Goal: Information Seeking & Learning: Learn about a topic

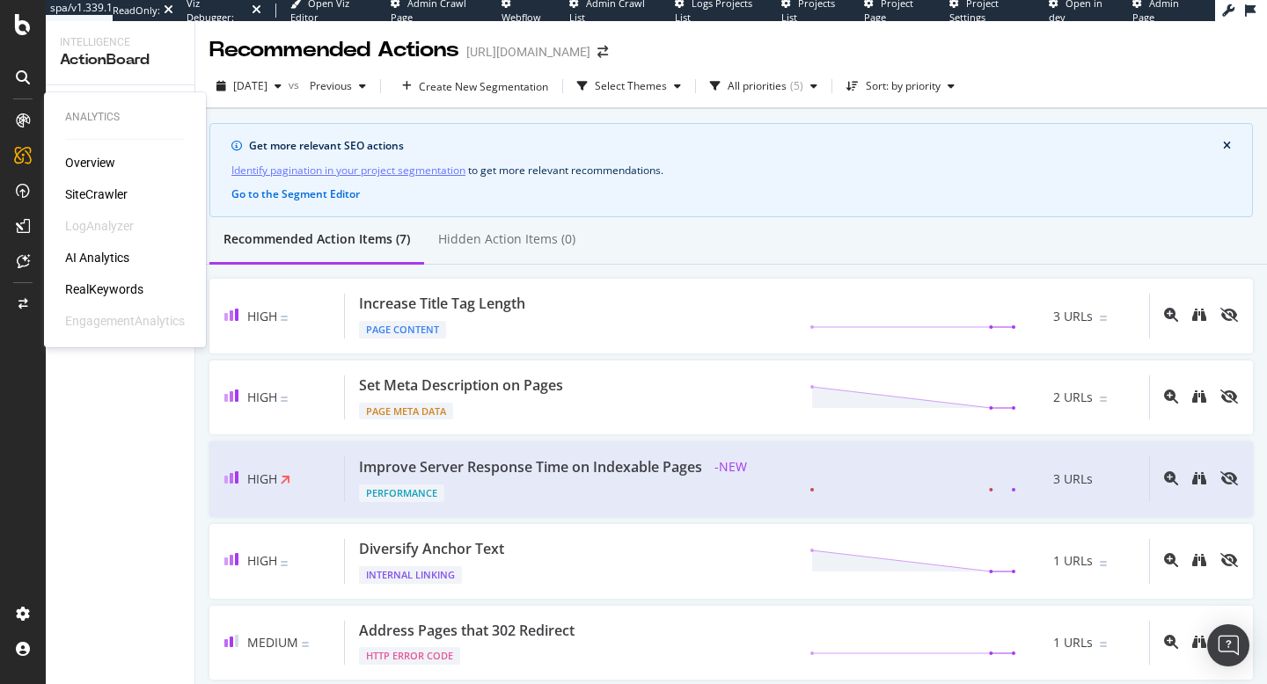
click at [98, 201] on div "SiteCrawler" at bounding box center [96, 195] width 62 height 18
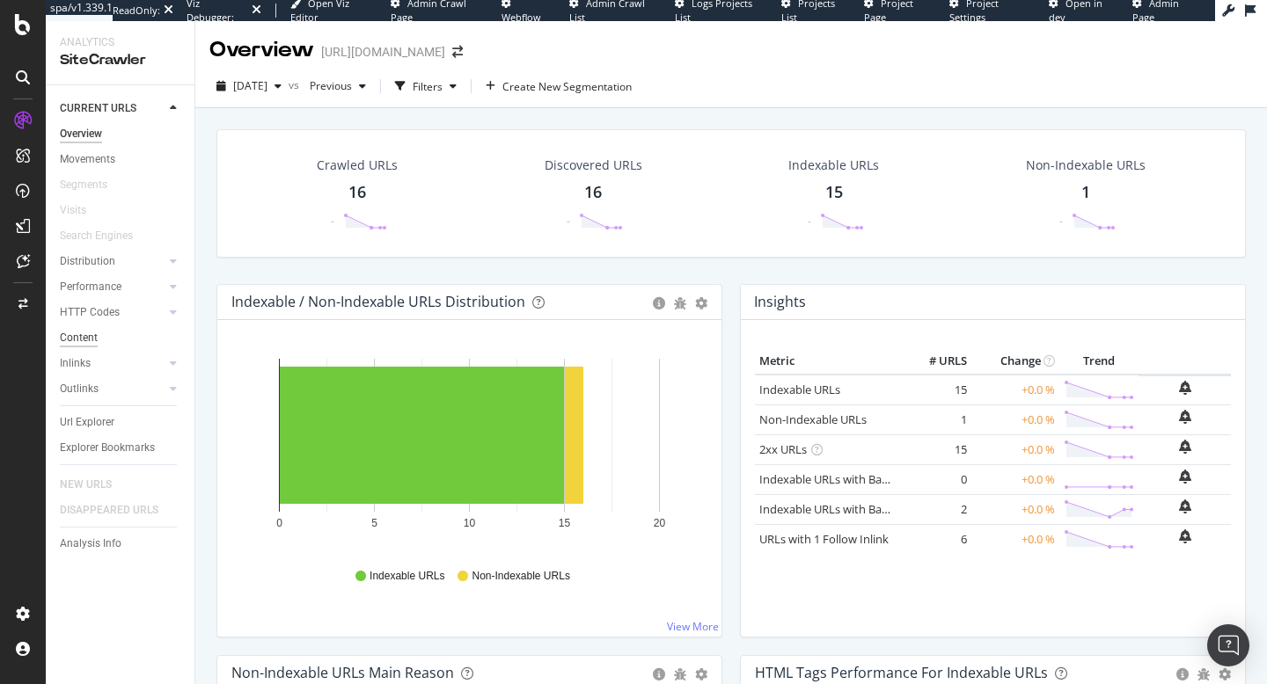
click at [94, 340] on div "Content" at bounding box center [79, 338] width 38 height 18
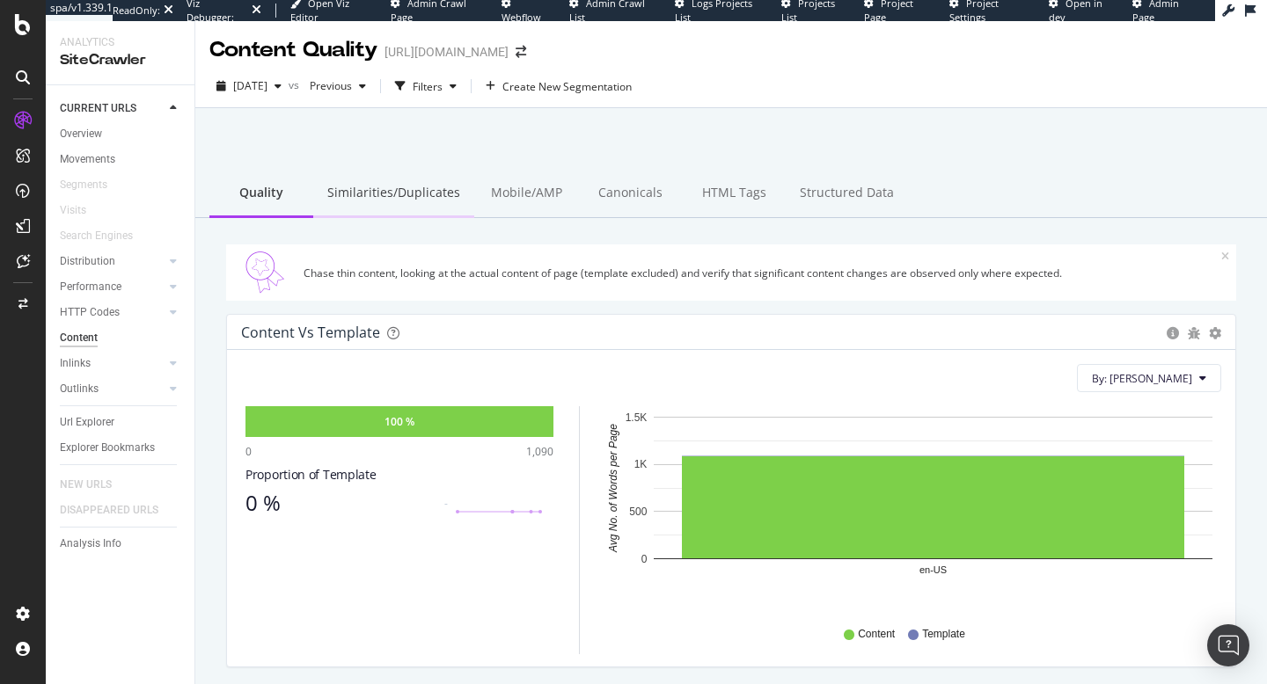
click at [367, 198] on div "Similarities/Duplicates" at bounding box center [393, 194] width 161 height 48
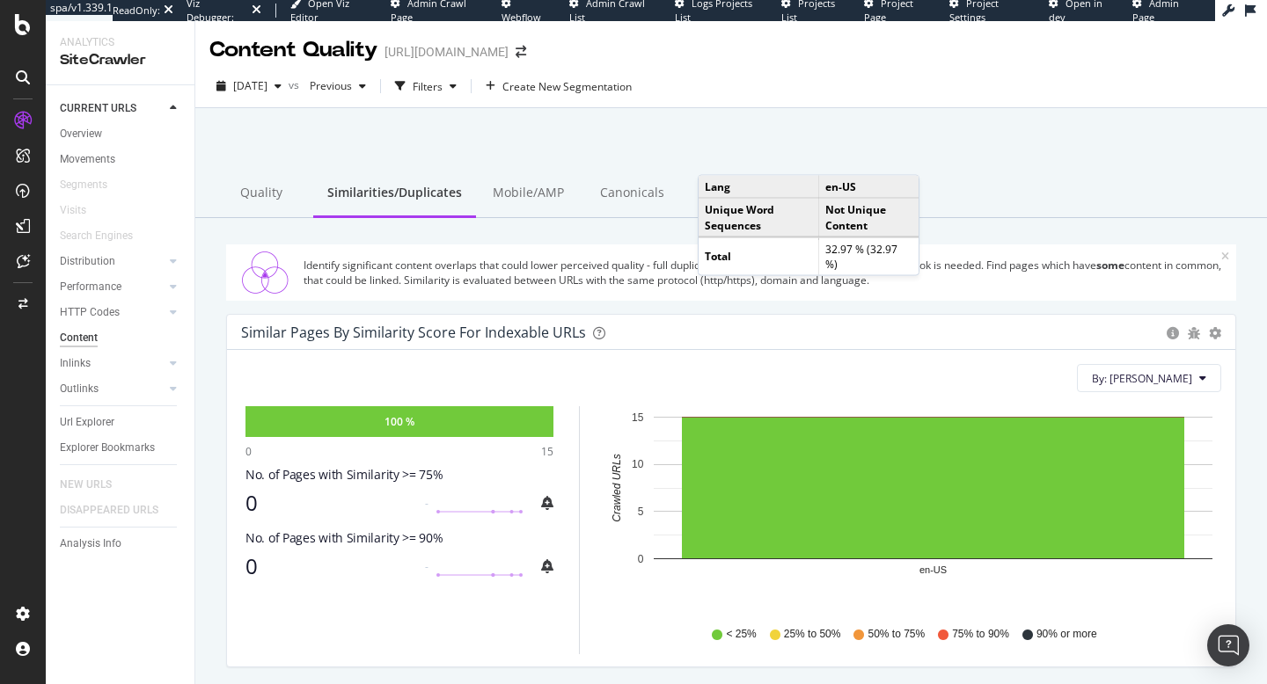
drag, startPoint x: 994, startPoint y: 147, endPoint x: 985, endPoint y: 162, distance: 17.3
click at [995, 146] on div at bounding box center [730, 153] width 1029 height 75
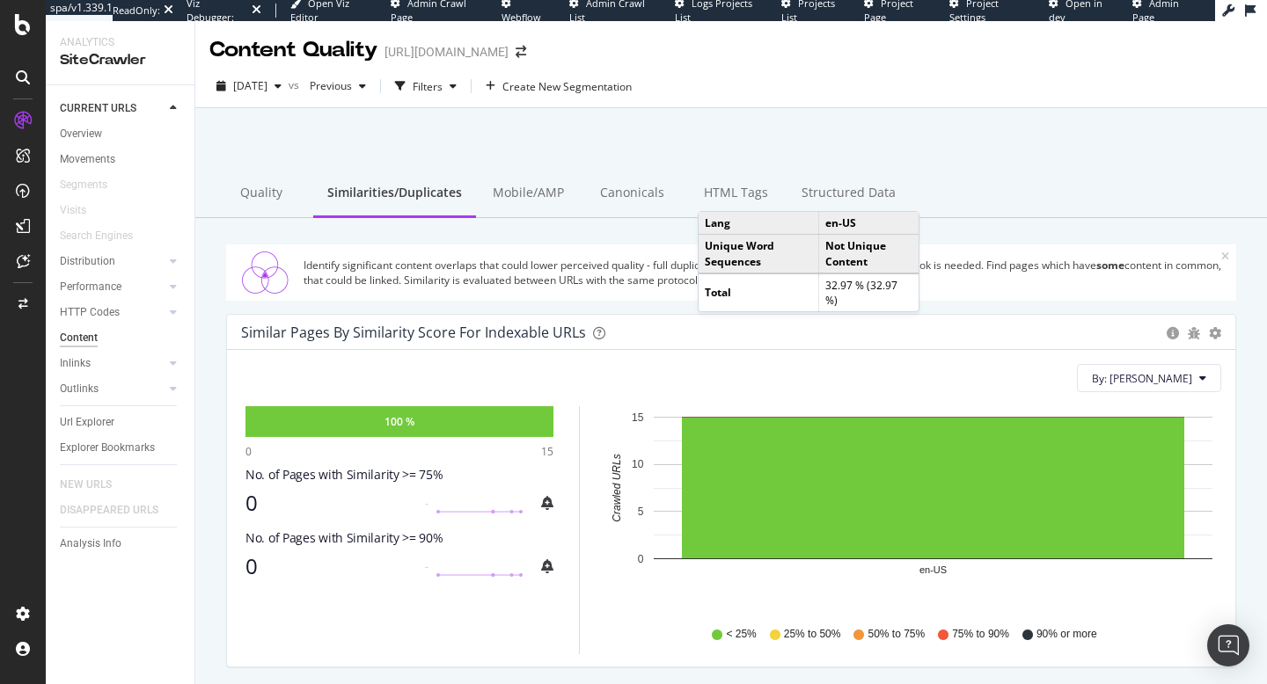
scroll to position [106, 0]
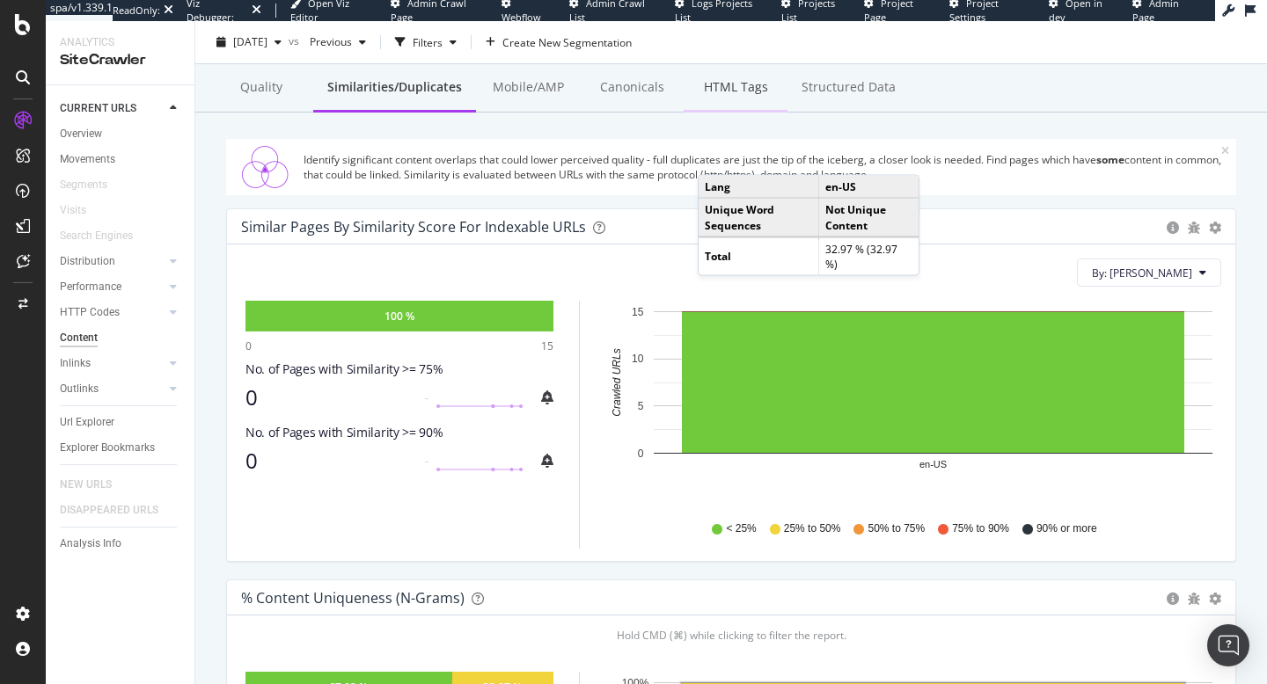
click at [736, 90] on div "HTML Tags" at bounding box center [735, 88] width 104 height 48
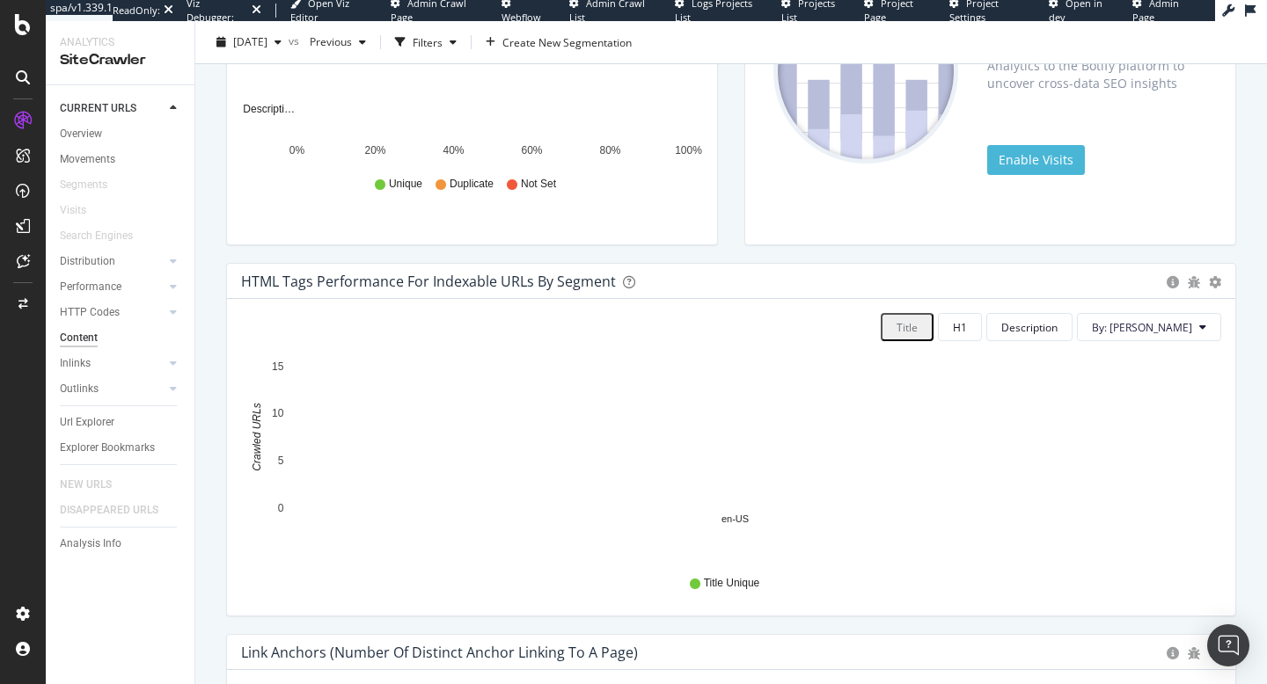
scroll to position [106, 0]
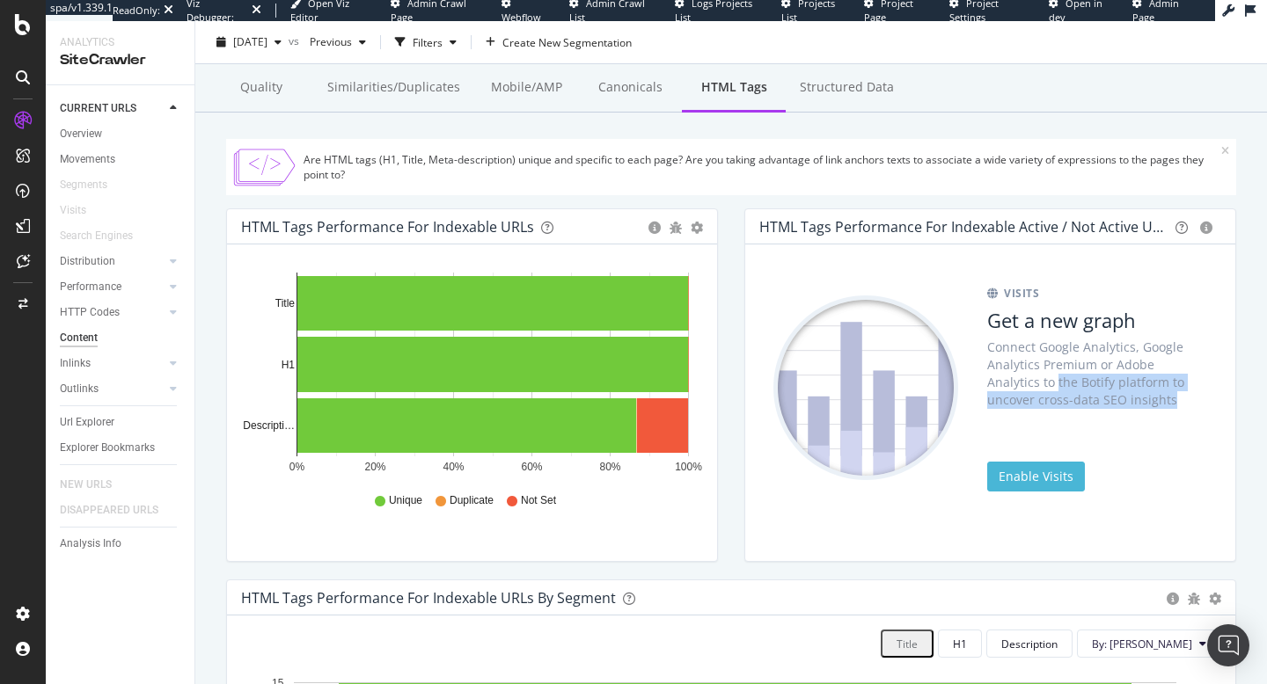
drag, startPoint x: 1000, startPoint y: 382, endPoint x: 1127, endPoint y: 404, distance: 128.6
click at [1127, 404] on div "Connect Google Analytics, Google Analytics Premium or Adobe Analytics to the Bo…" at bounding box center [1097, 374] width 220 height 70
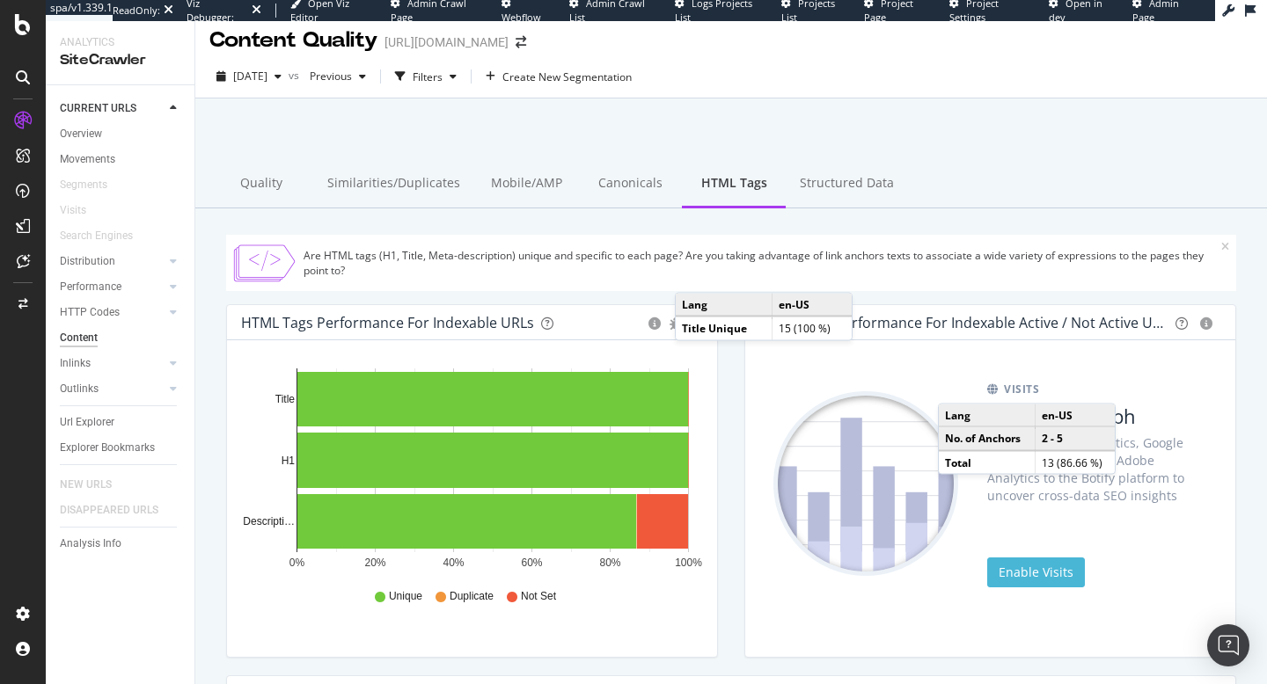
scroll to position [0, 0]
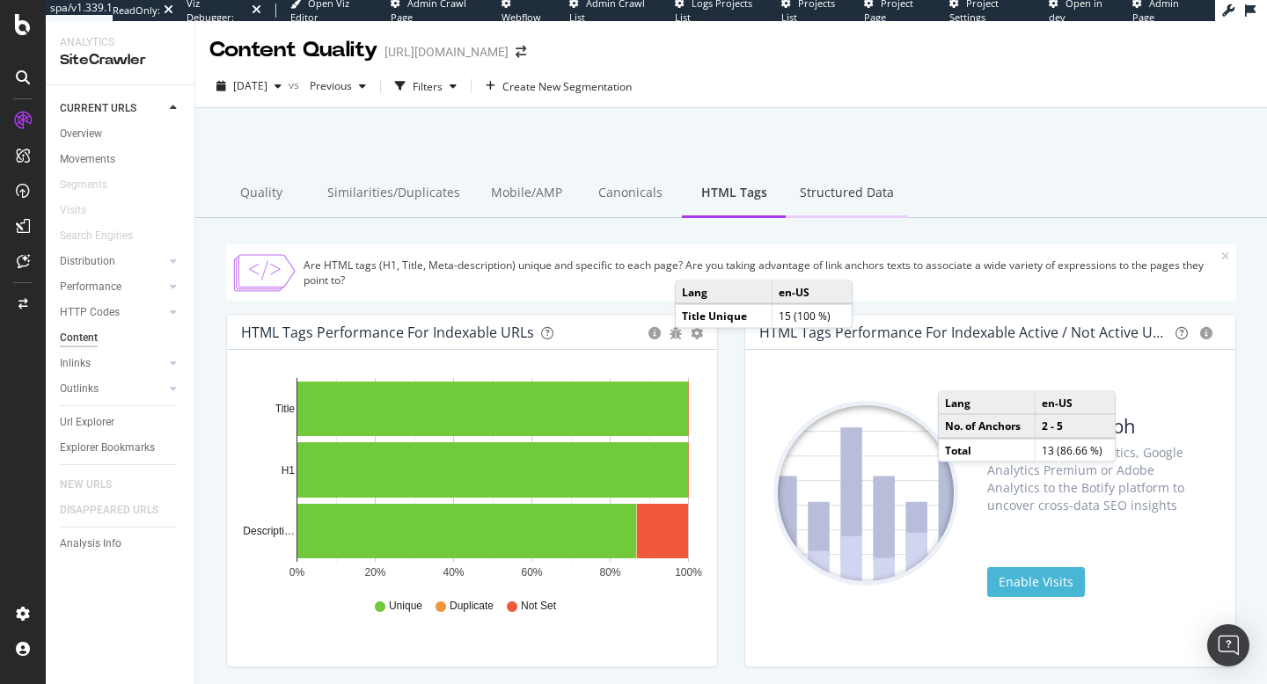
click at [824, 194] on div "Structured Data" at bounding box center [846, 194] width 122 height 48
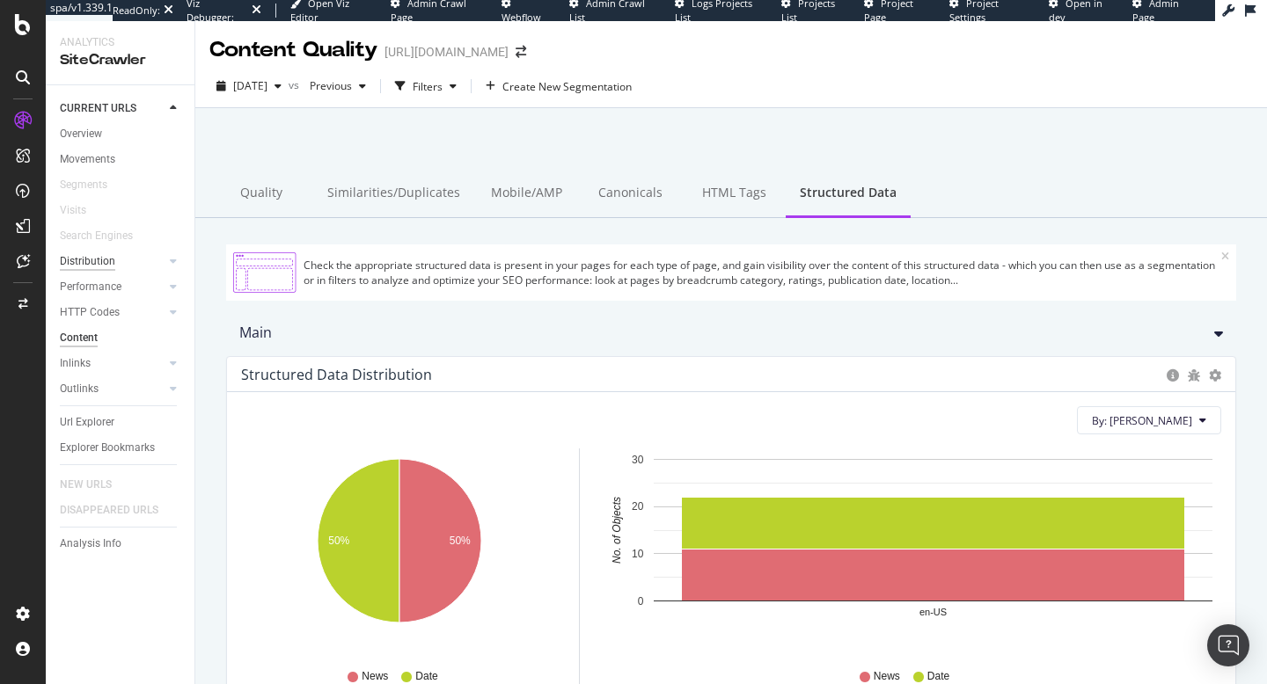
click at [97, 266] on div "Distribution" at bounding box center [87, 261] width 55 height 18
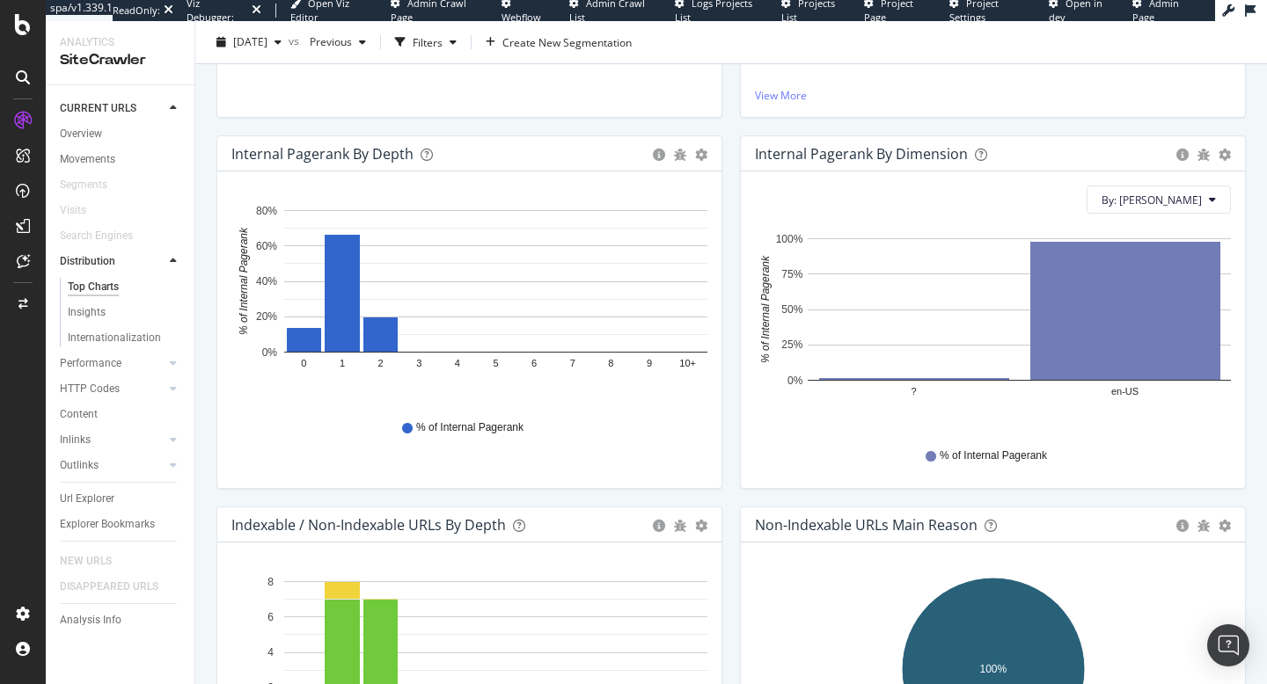
scroll to position [389, 0]
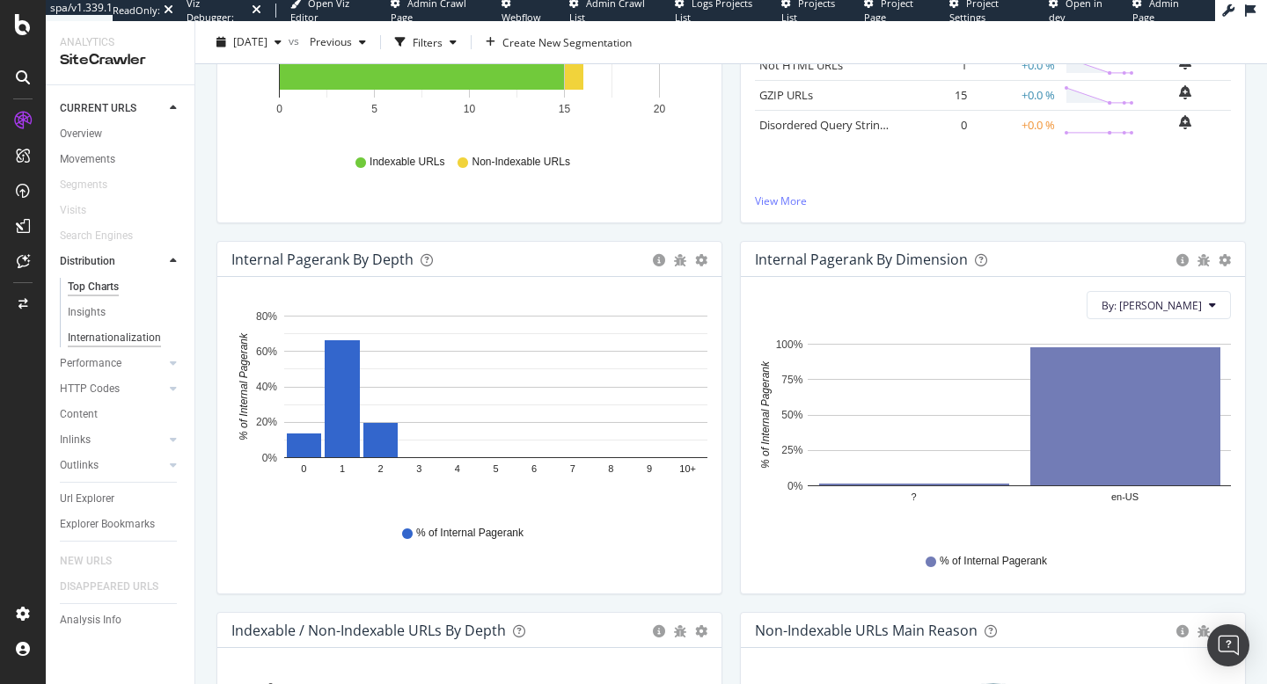
click at [140, 341] on div "Internationalization" at bounding box center [114, 338] width 93 height 18
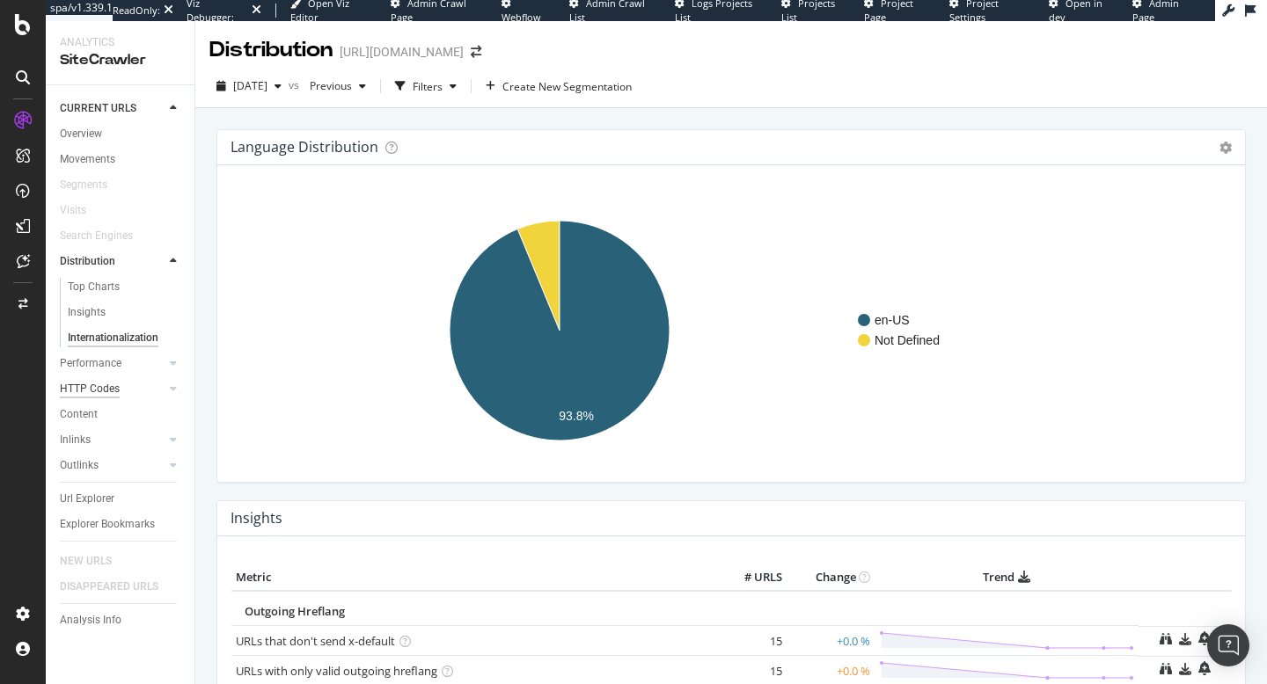
click at [108, 391] on div "HTTP Codes" at bounding box center [90, 389] width 60 height 18
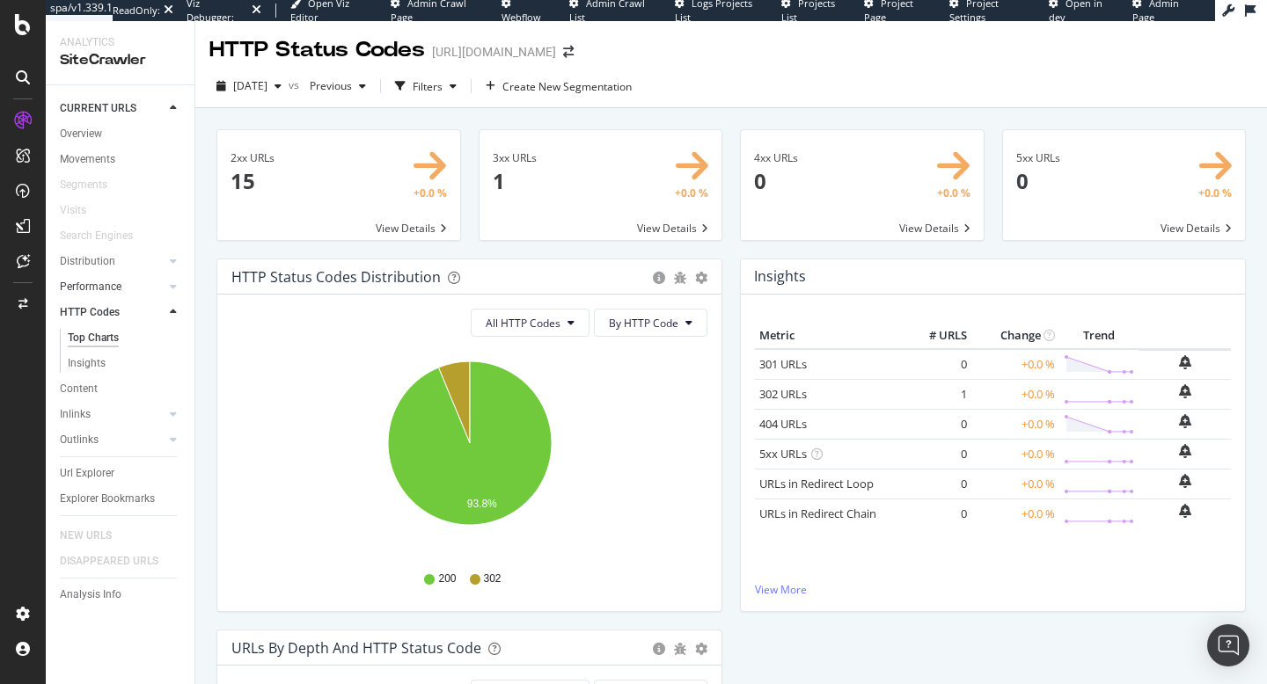
click at [131, 289] on link "Performance" at bounding box center [112, 287] width 105 height 18
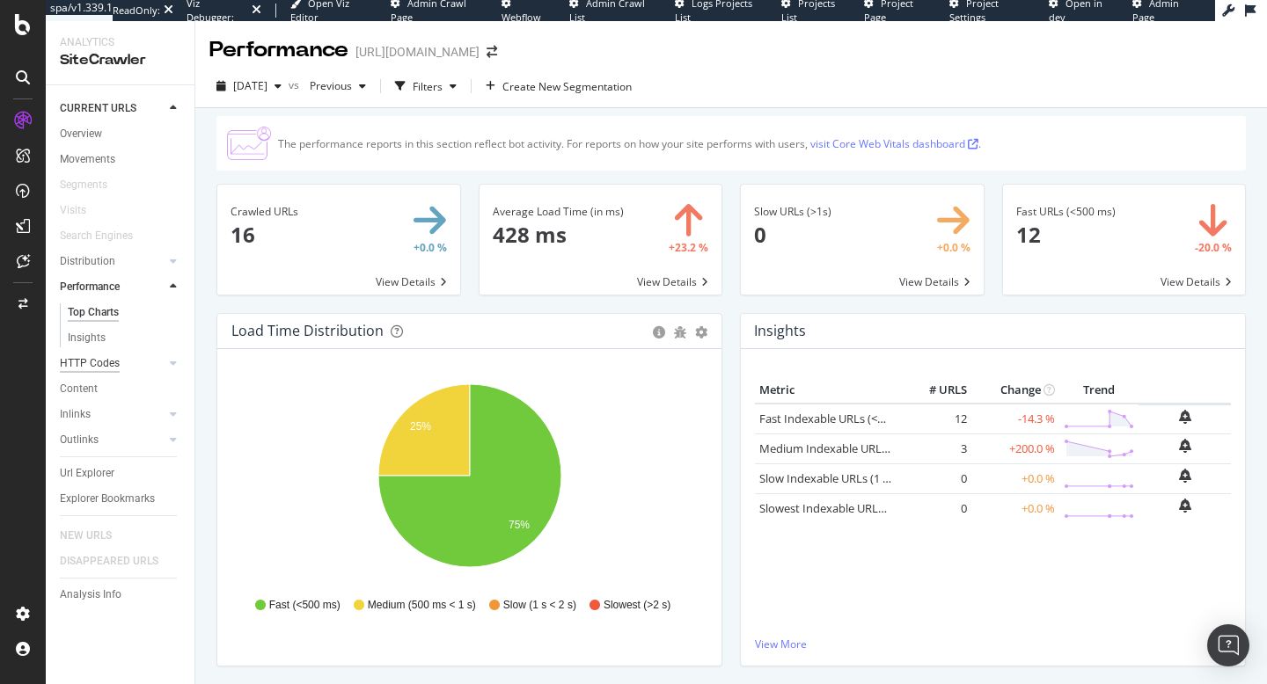
click at [106, 365] on div "HTTP Codes" at bounding box center [90, 363] width 60 height 18
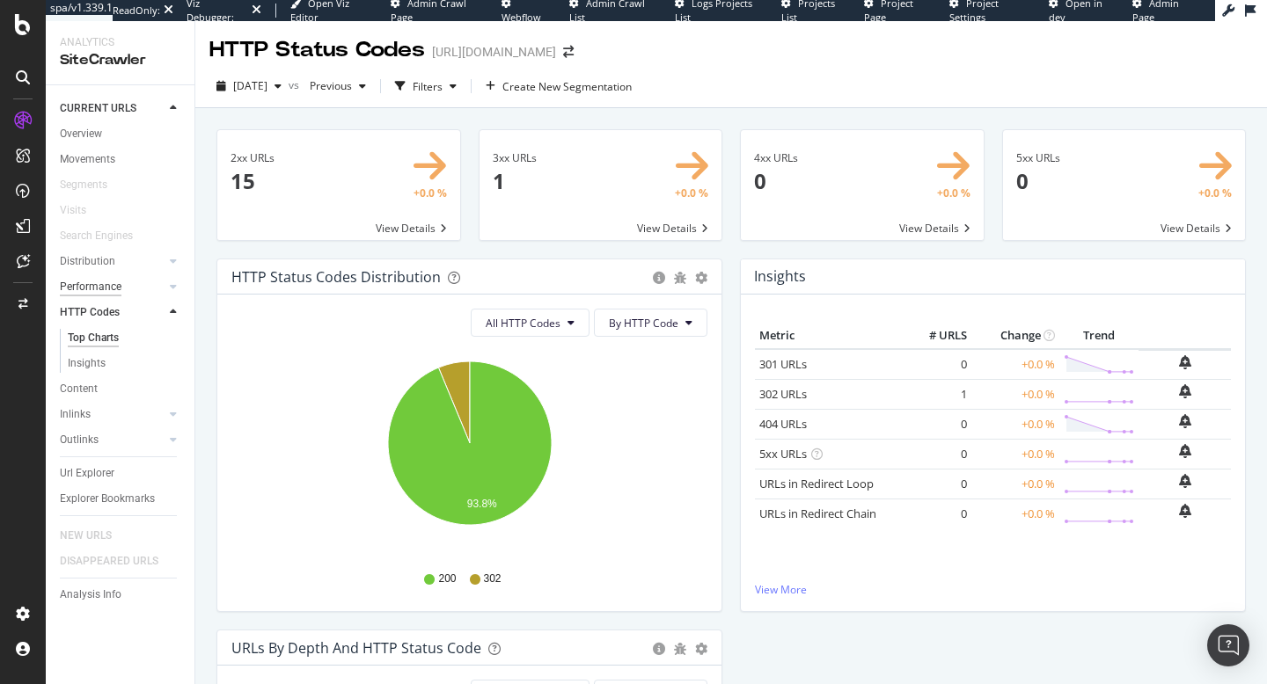
click at [116, 290] on div "Performance" at bounding box center [91, 287] width 62 height 18
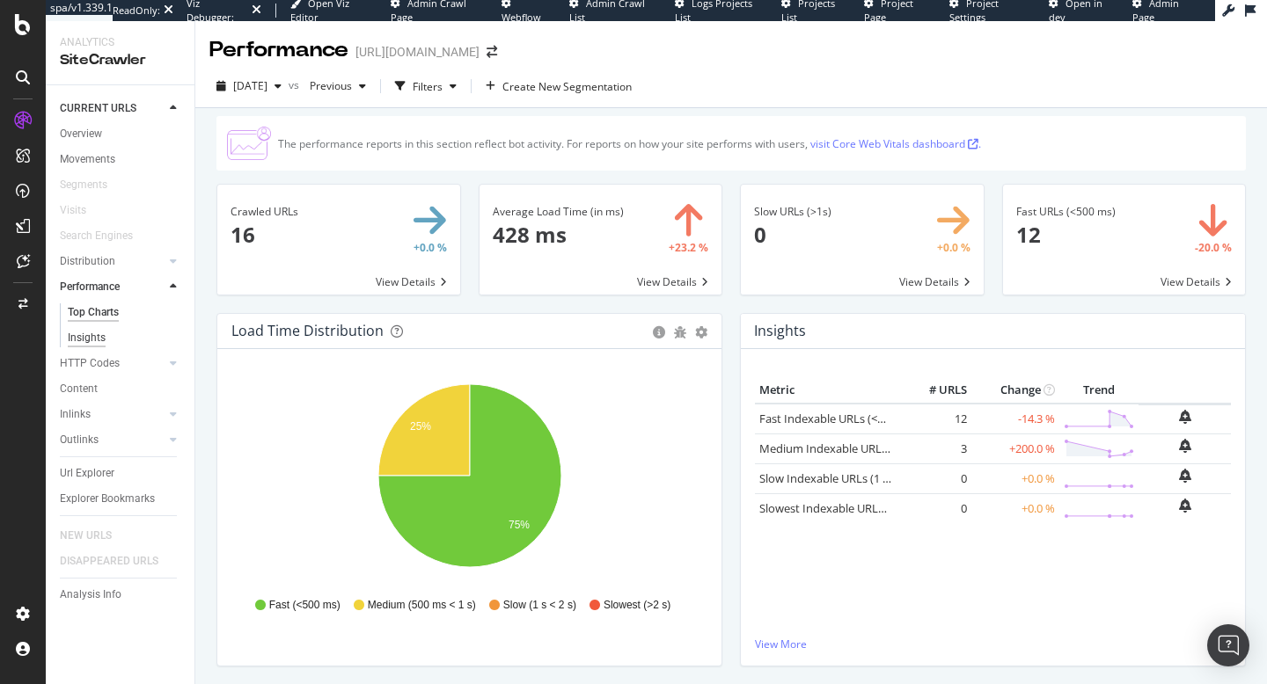
click at [89, 337] on div "Insights" at bounding box center [87, 338] width 38 height 18
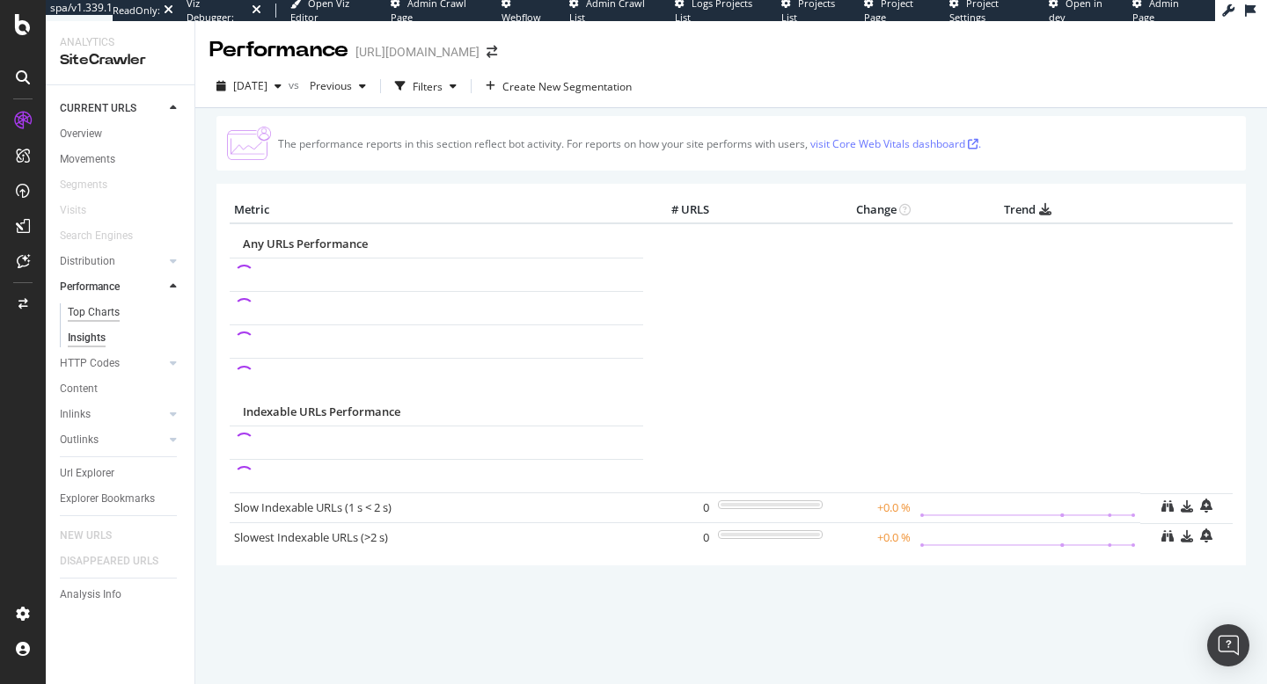
click at [104, 318] on div "Top Charts" at bounding box center [94, 312] width 52 height 18
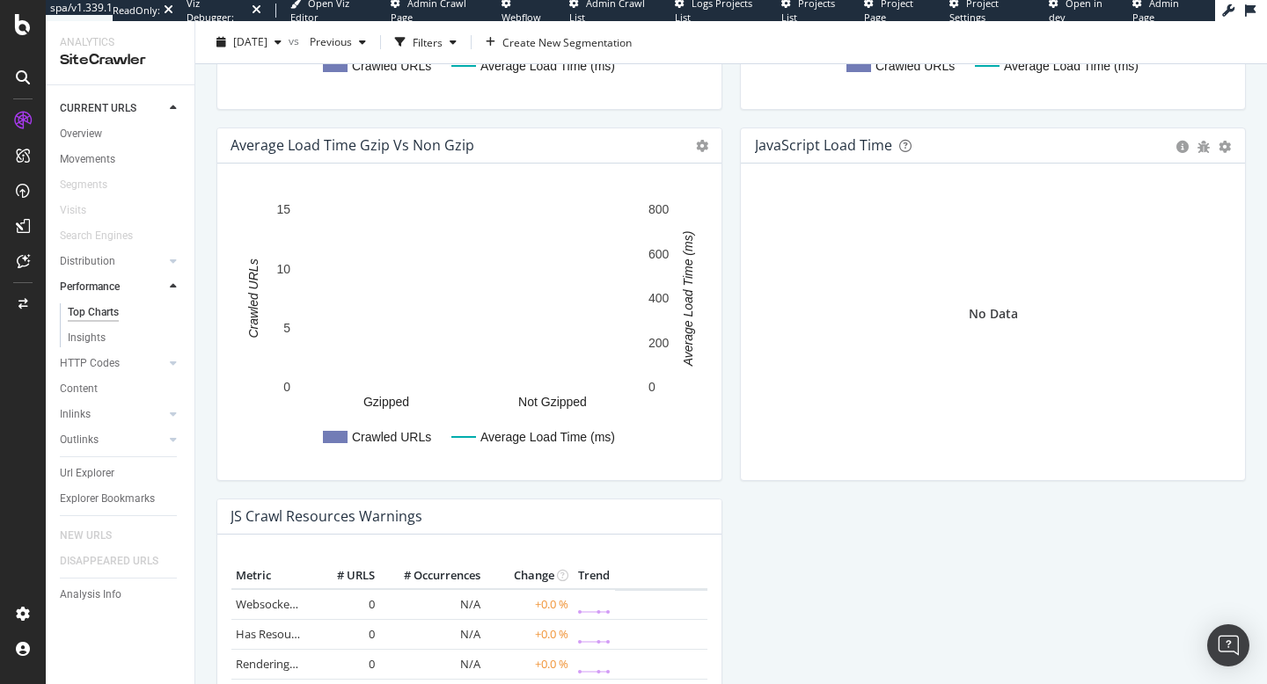
scroll to position [1267, 0]
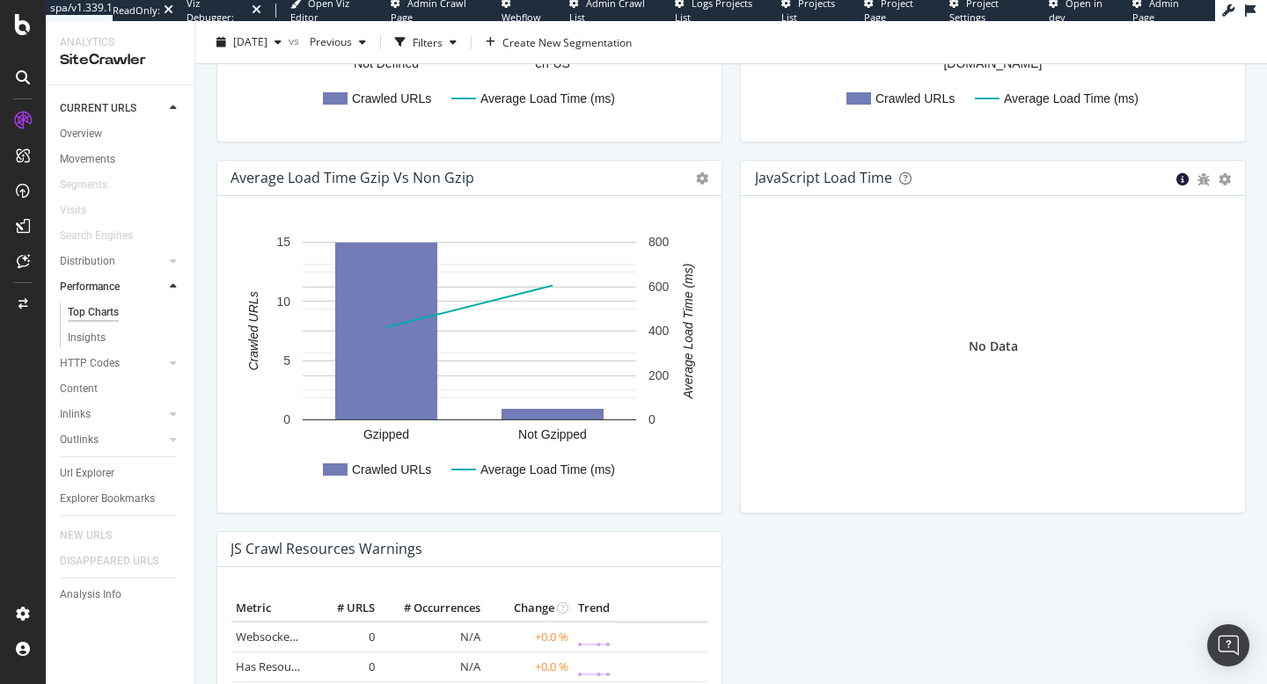
click at [1181, 183] on icon "circle-info" at bounding box center [1182, 179] width 12 height 12
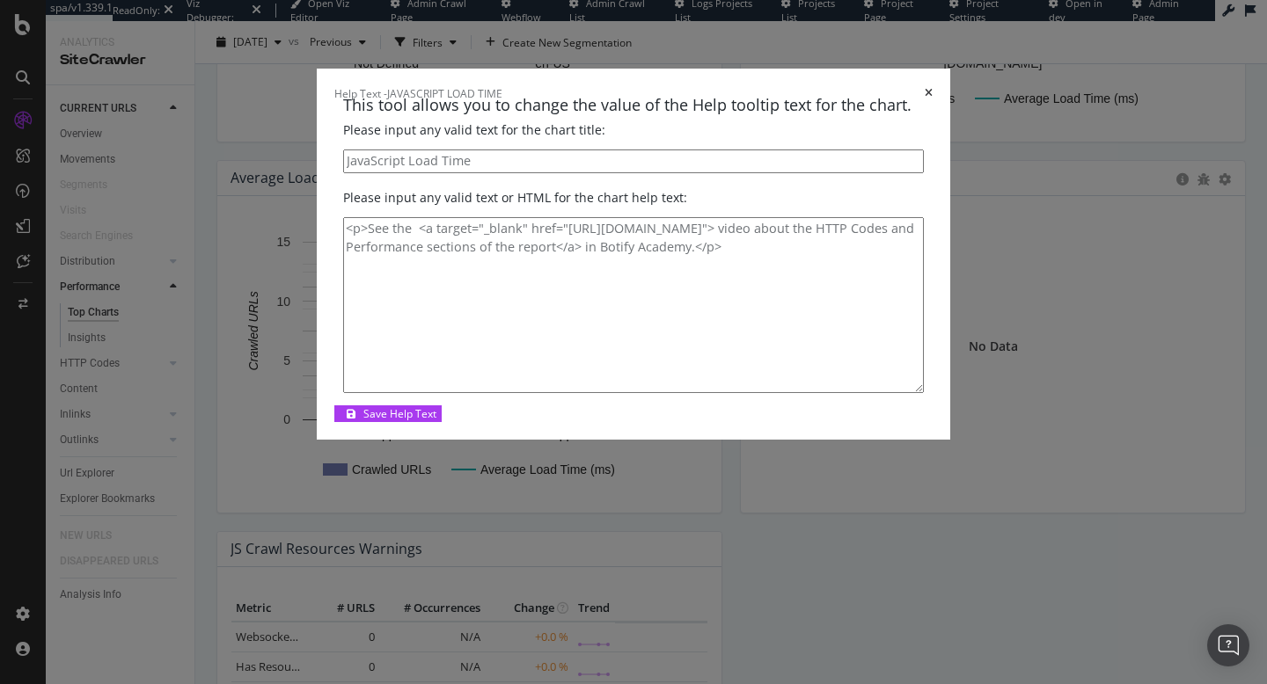
click at [932, 99] on icon "times" at bounding box center [928, 93] width 8 height 11
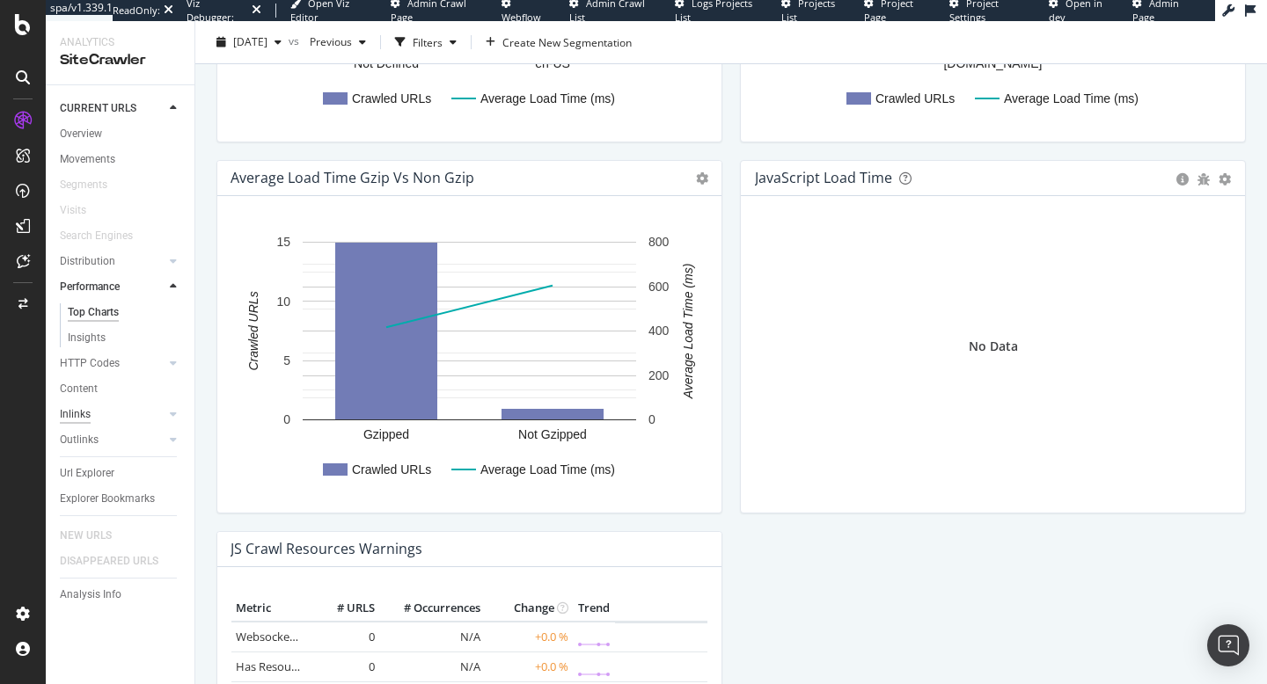
click at [85, 420] on div "Inlinks" at bounding box center [75, 414] width 31 height 18
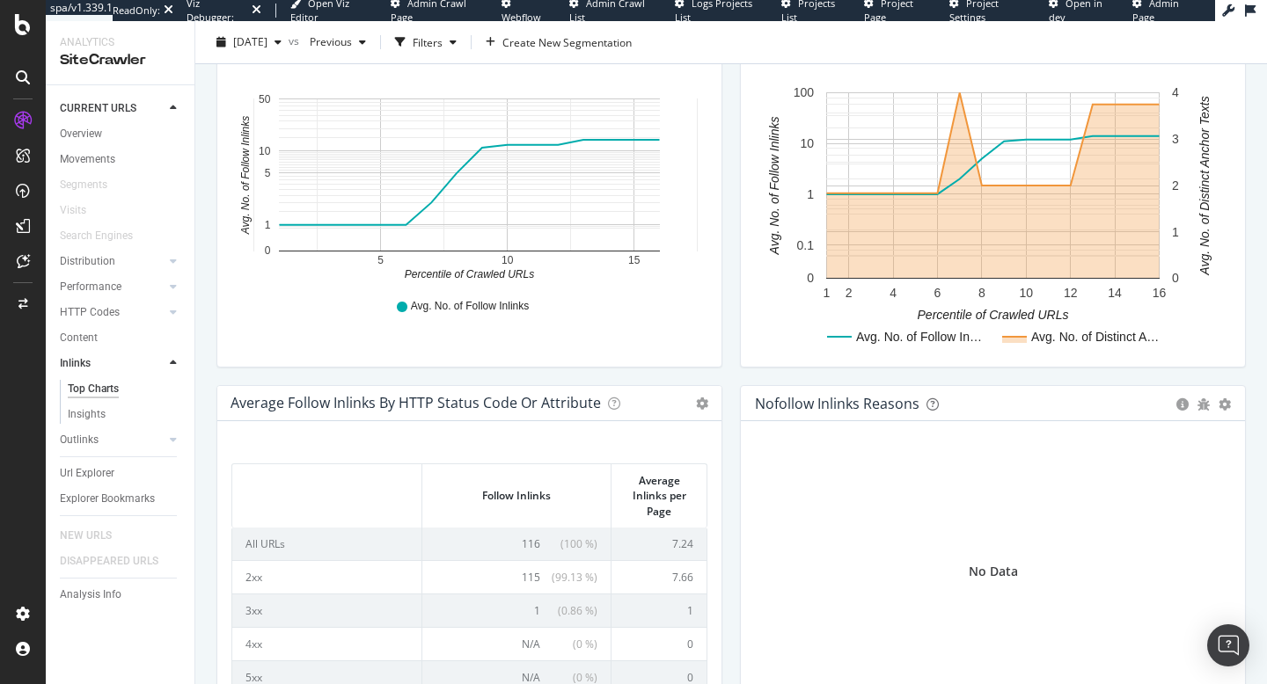
scroll to position [749, 0]
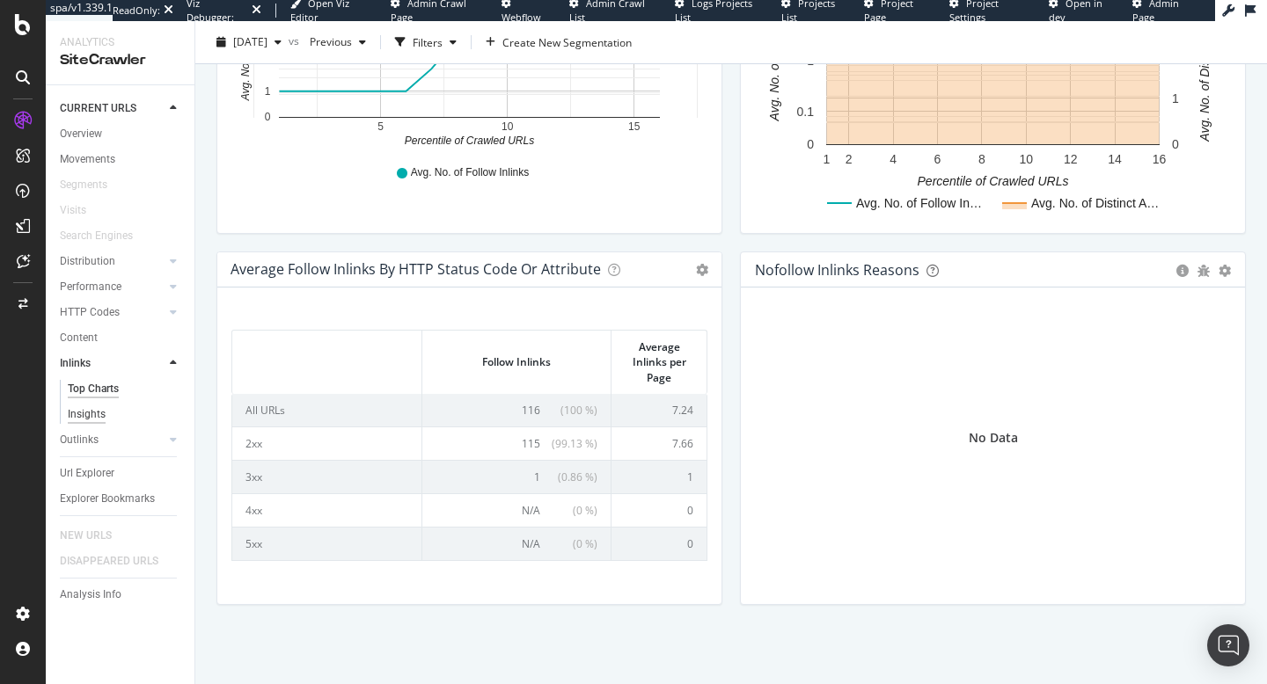
click at [87, 413] on div "Insights" at bounding box center [87, 414] width 38 height 18
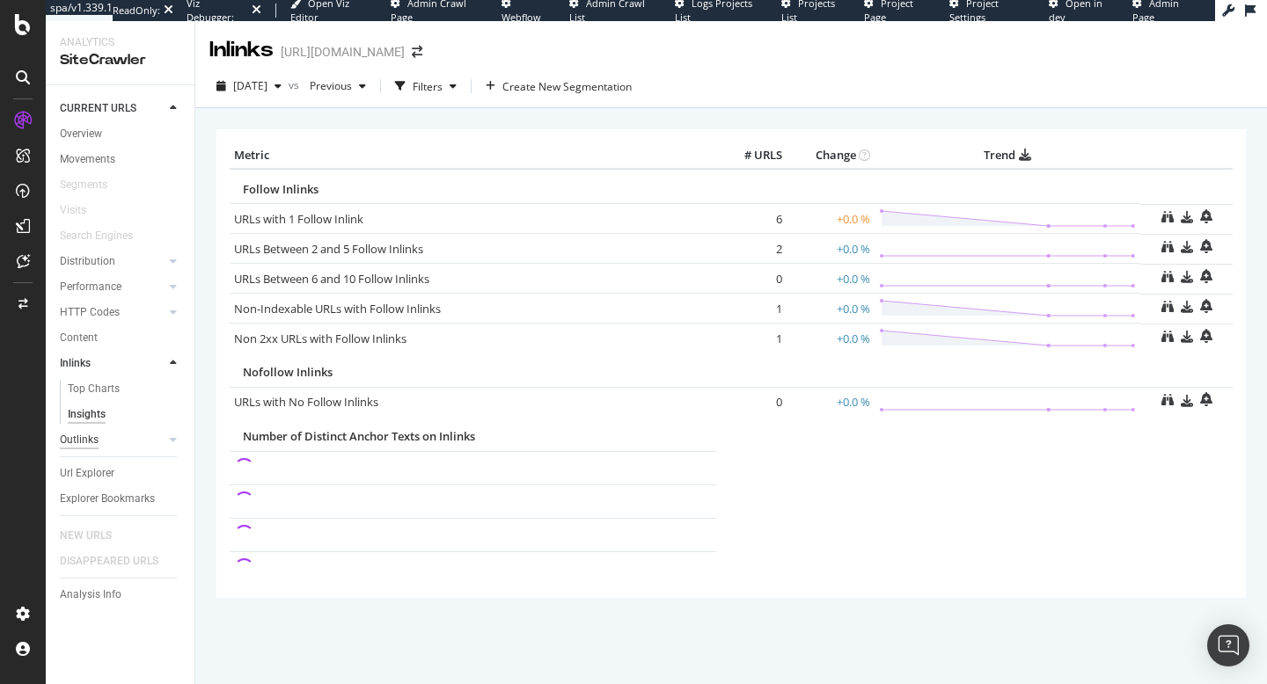
click at [84, 443] on div "Outlinks" at bounding box center [79, 440] width 39 height 18
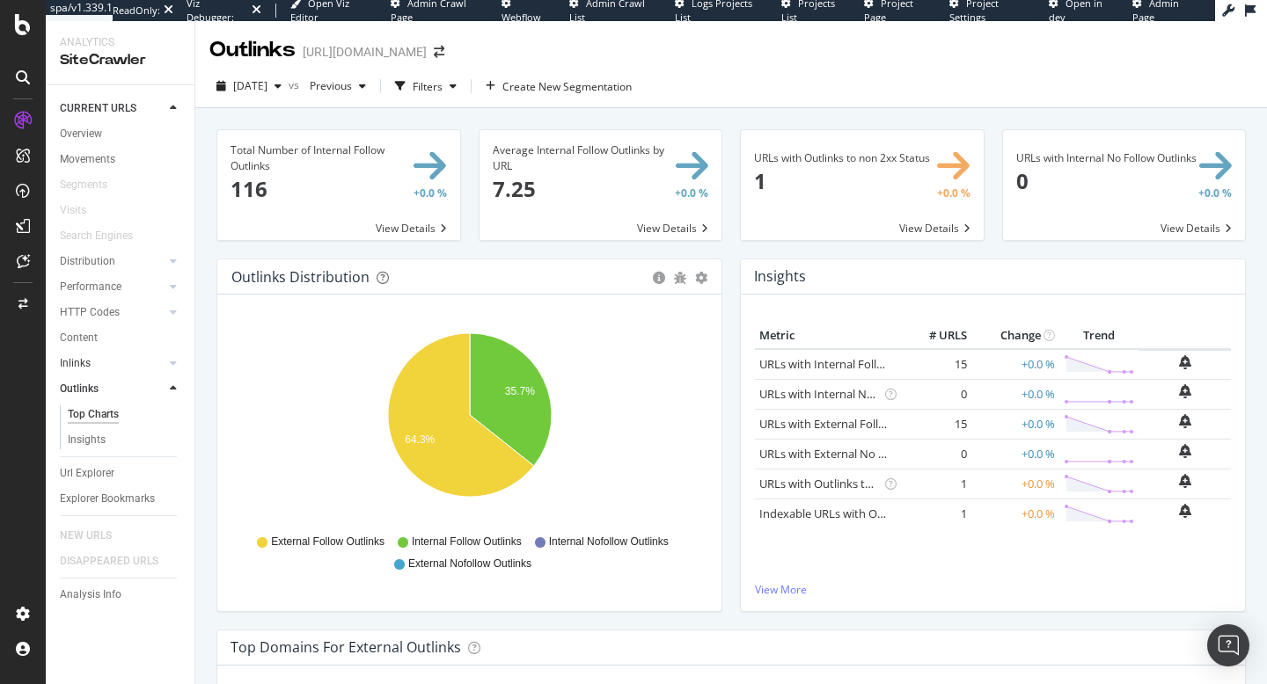
click at [113, 368] on link "Inlinks" at bounding box center [112, 363] width 105 height 18
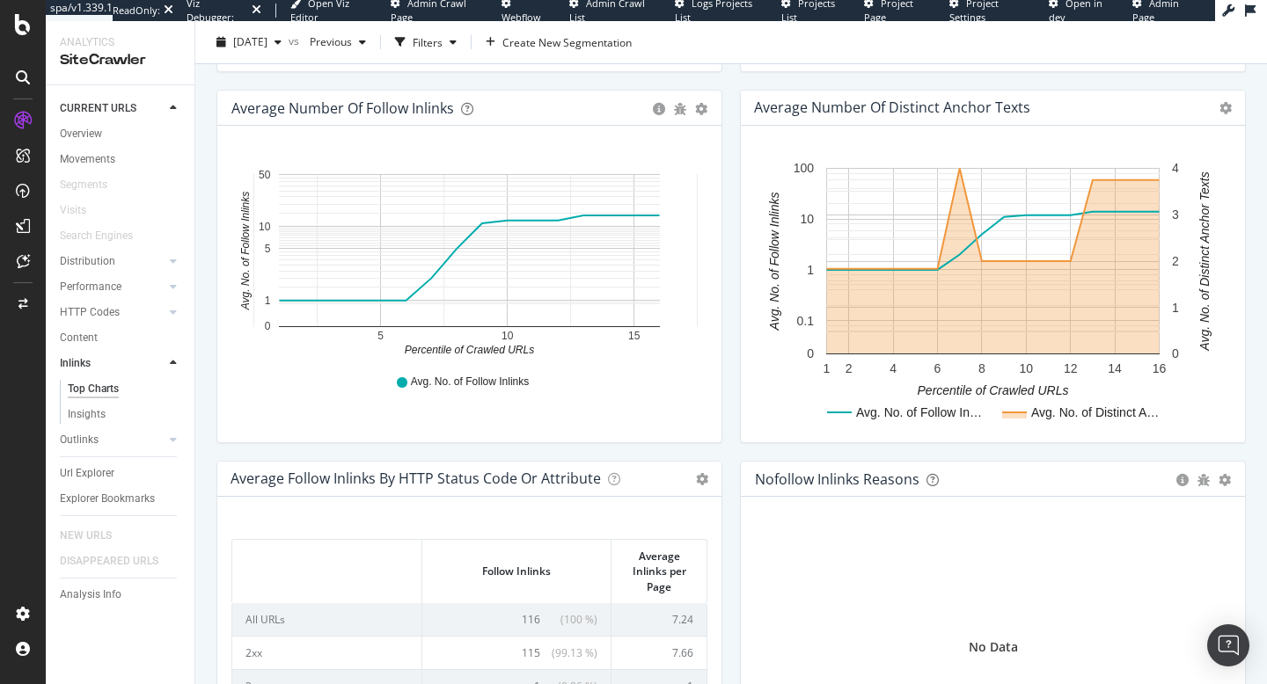
scroll to position [327, 0]
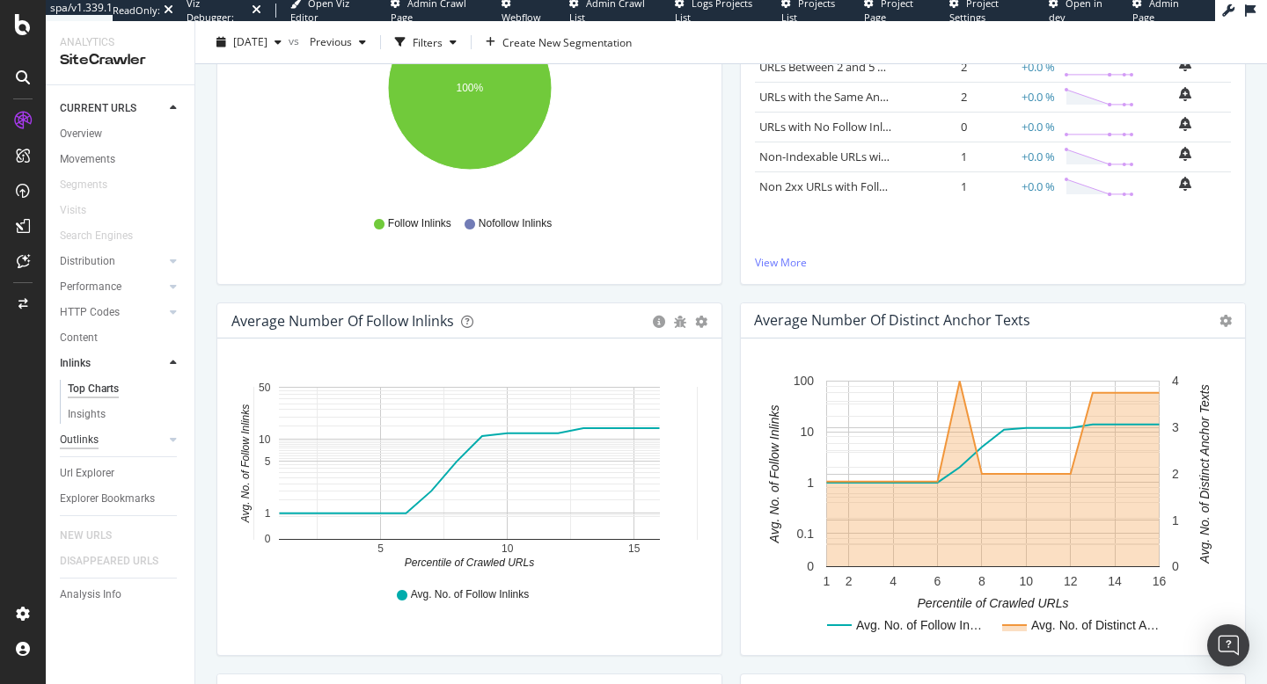
click at [79, 438] on div "Outlinks" at bounding box center [79, 440] width 39 height 18
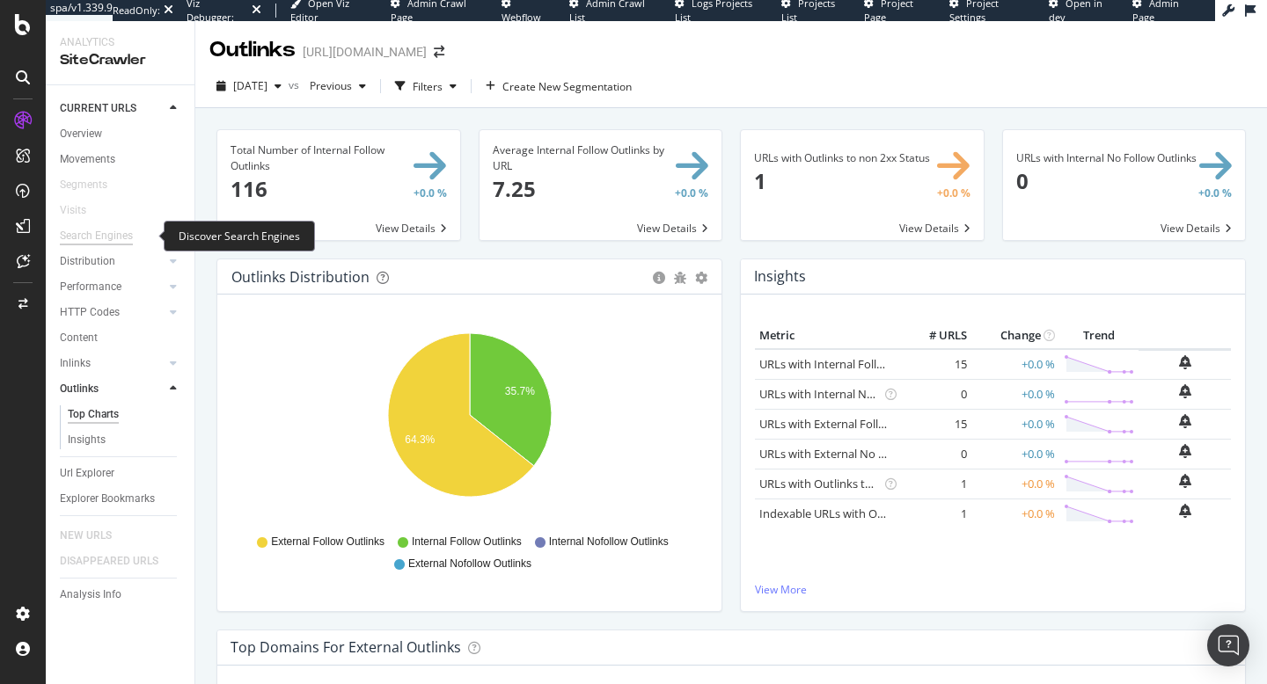
click at [105, 233] on div "Search Engines" at bounding box center [96, 236] width 73 height 18
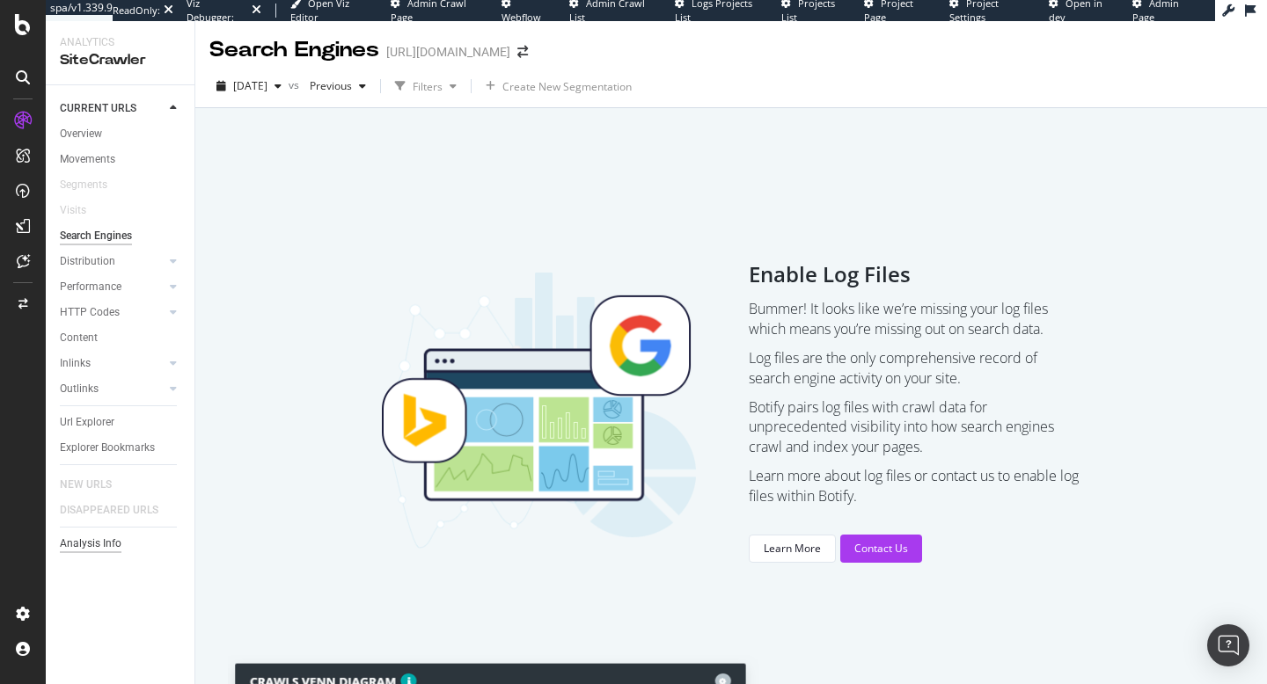
click at [98, 542] on div "Analysis Info" at bounding box center [91, 544] width 62 height 18
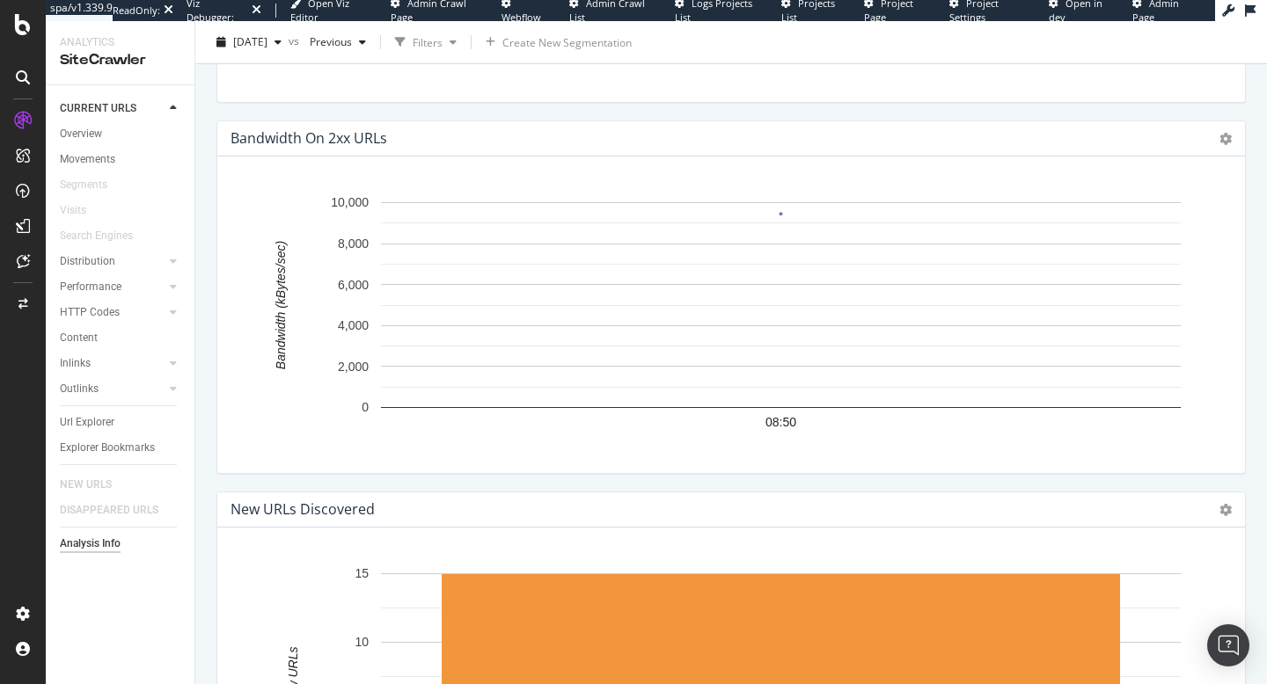
scroll to position [2507, 0]
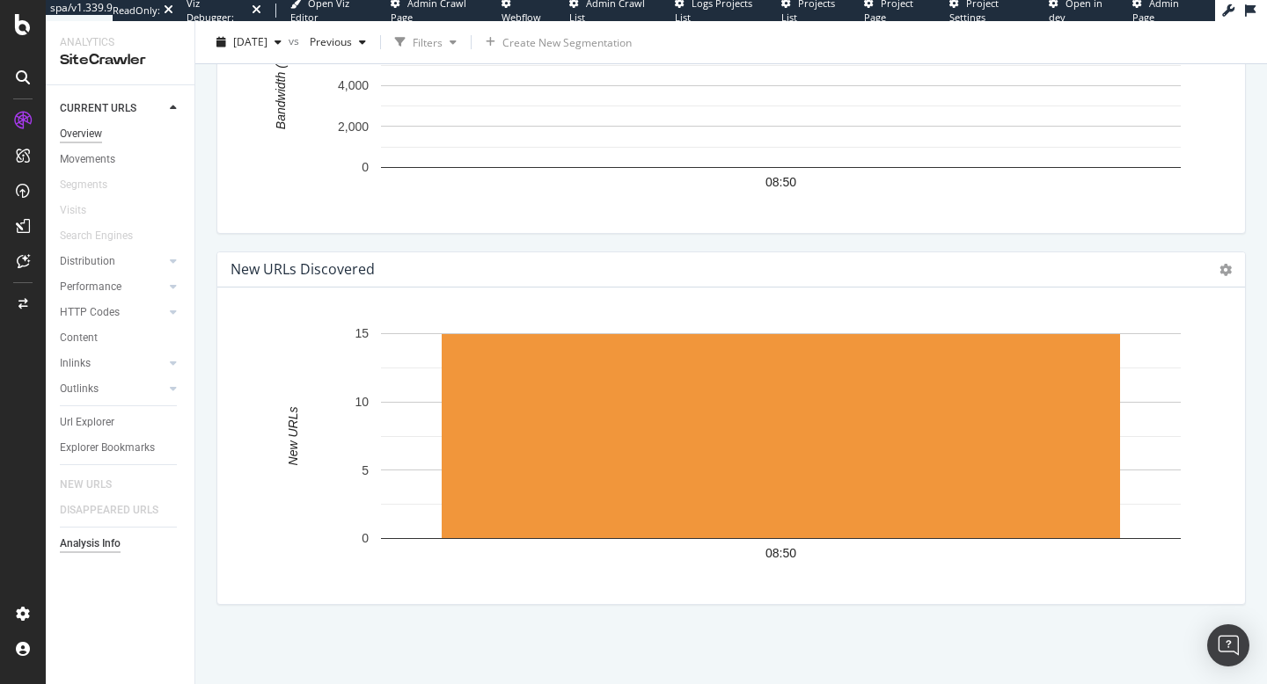
click at [93, 136] on div "Overview" at bounding box center [81, 134] width 42 height 18
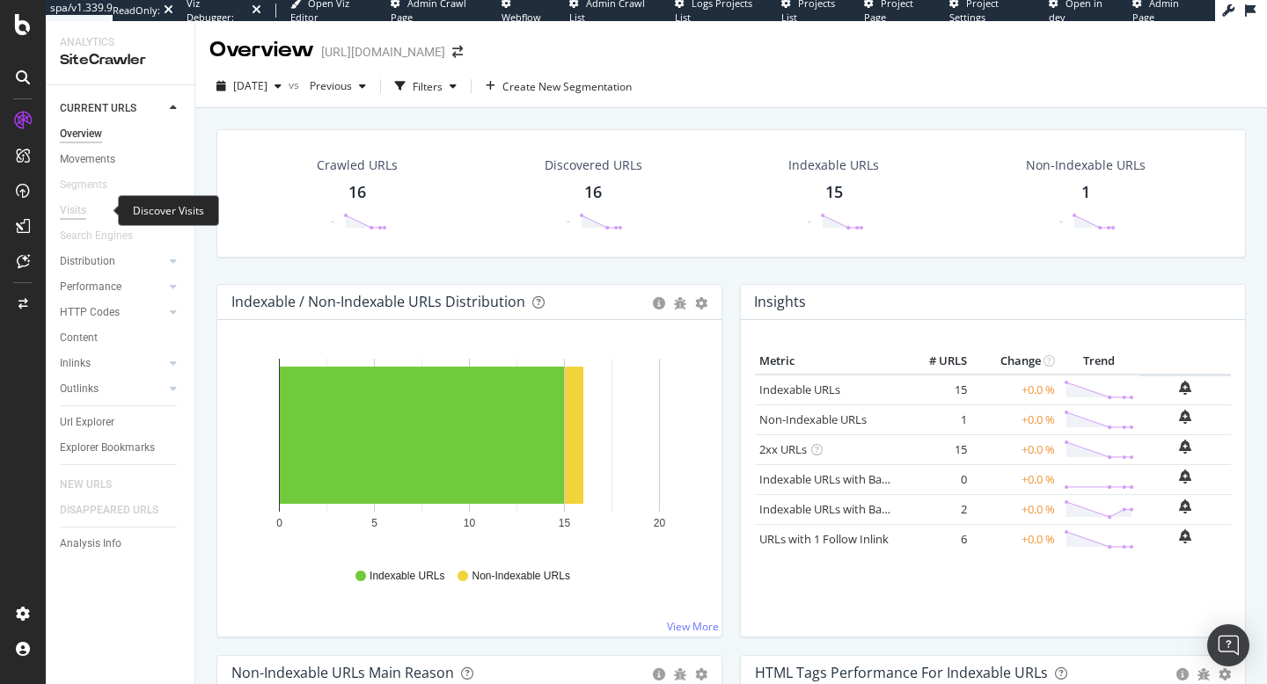
click at [69, 208] on div "Visits" at bounding box center [73, 210] width 26 height 18
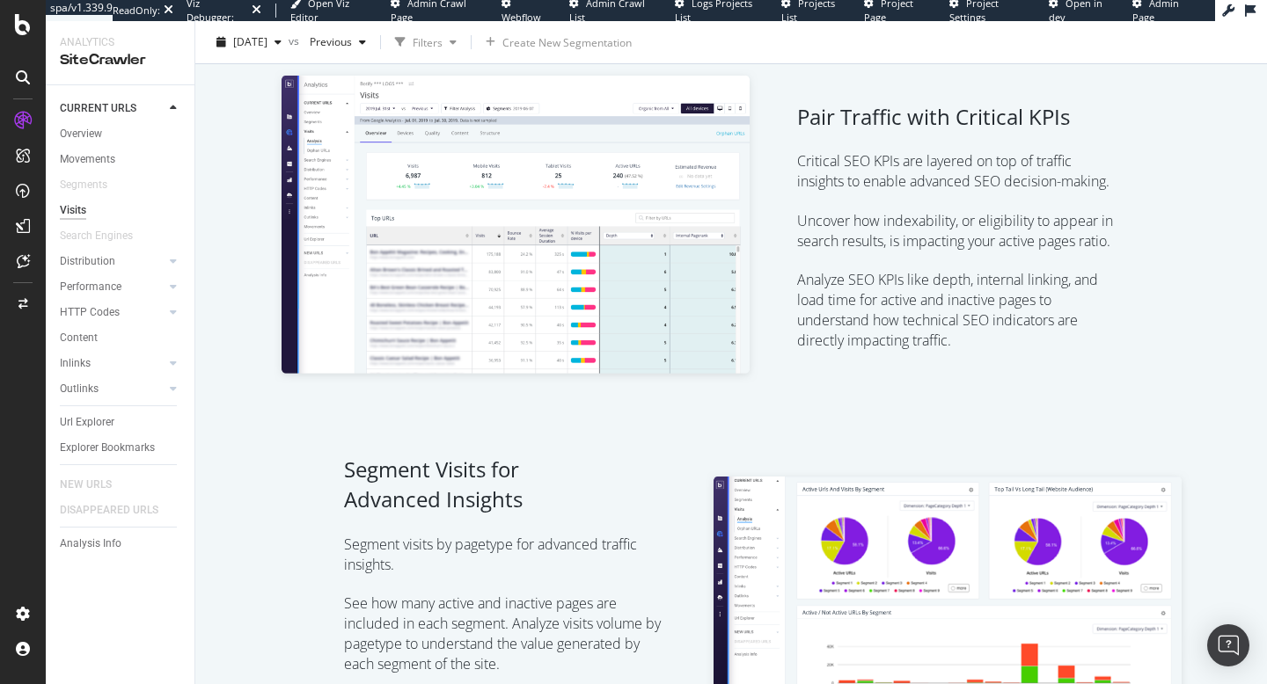
scroll to position [662, 0]
